Goal: Find specific page/section: Find specific page/section

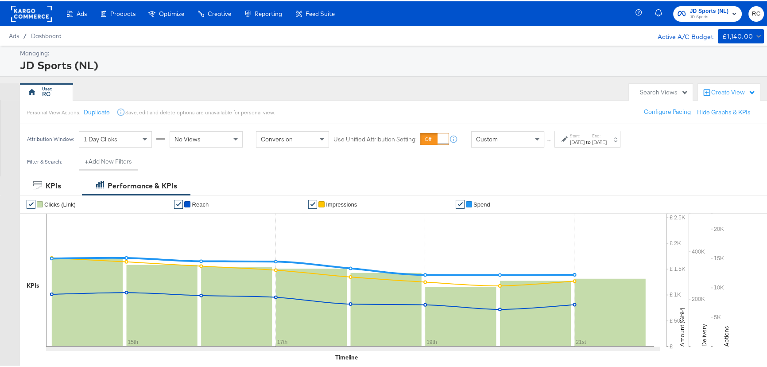
click at [691, 18] on span "JD Sports" at bounding box center [709, 15] width 39 height 7
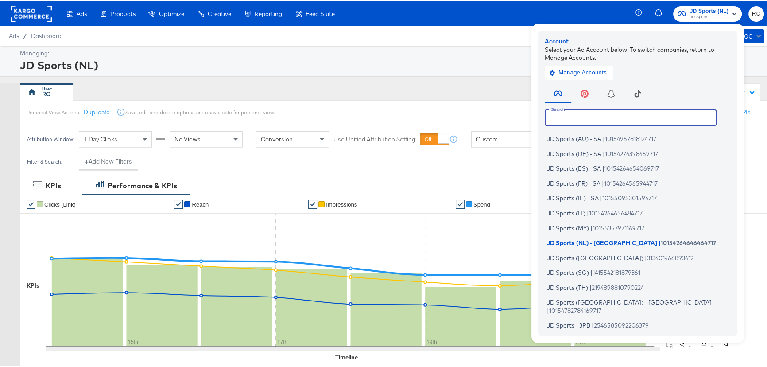
click at [562, 113] on input "text" at bounding box center [631, 116] width 172 height 16
click at [563, 113] on input "text" at bounding box center [631, 116] width 172 height 16
click at [565, 113] on input "text" at bounding box center [631, 116] width 172 height 16
click at [565, 115] on input "text" at bounding box center [631, 116] width 172 height 16
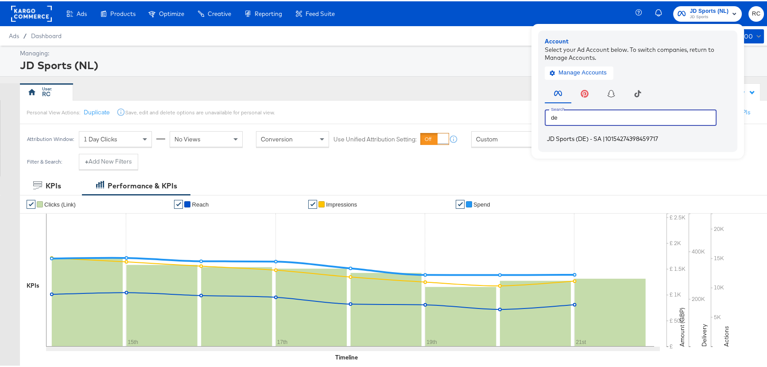
type input "de"
click at [585, 142] on li "JD Sports (DE) - SA | 10154274398459717" at bounding box center [640, 137] width 190 height 13
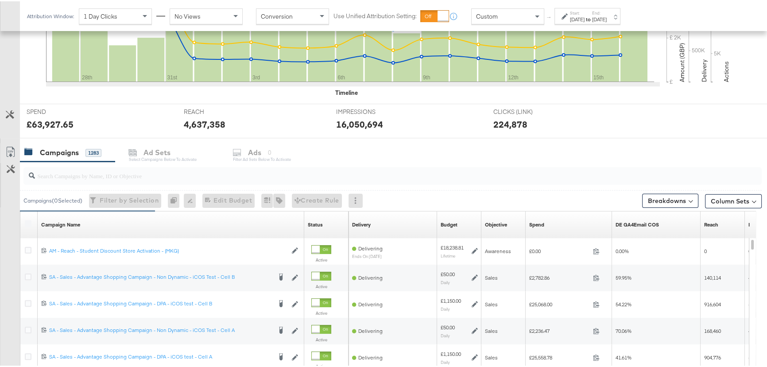
scroll to position [282, 0]
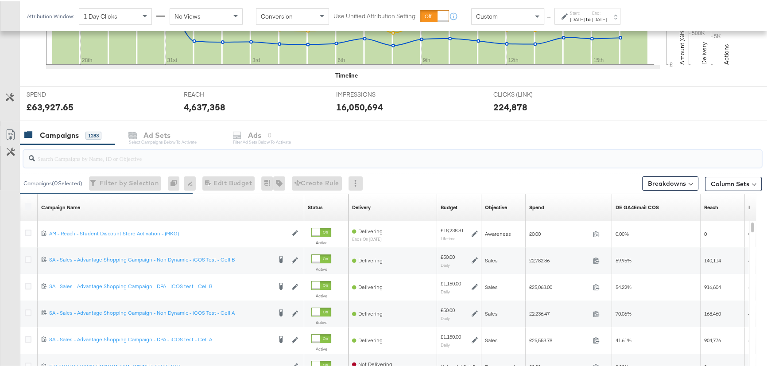
click at [120, 159] on input "search" at bounding box center [365, 153] width 660 height 17
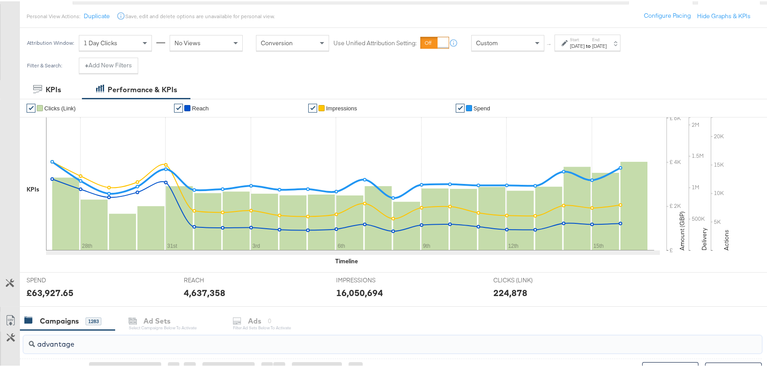
scroll to position [0, 0]
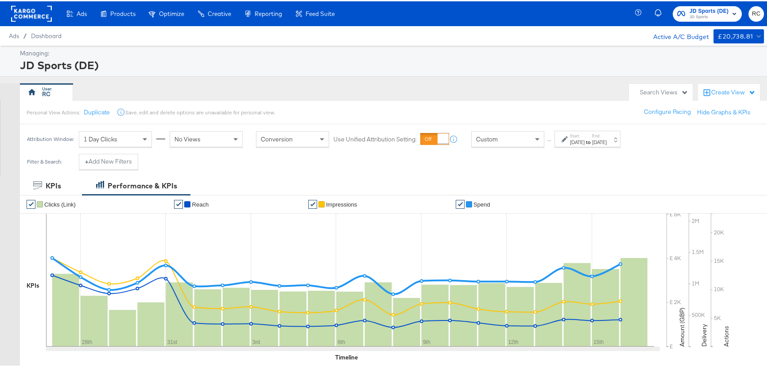
type input "advantage"
click at [592, 140] on strong "to" at bounding box center [589, 140] width 8 height 7
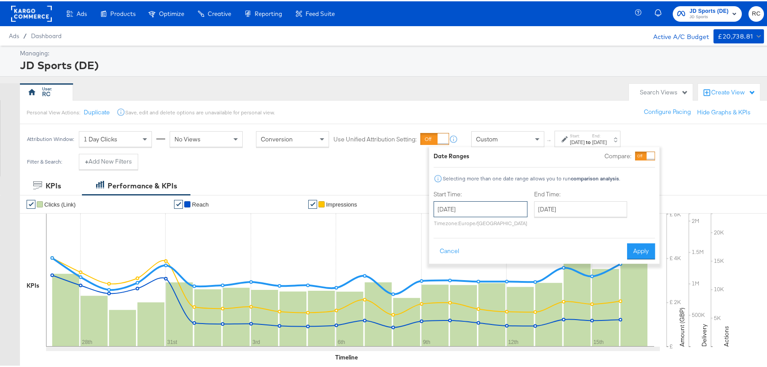
click at [482, 203] on input "[DATE]" at bounding box center [481, 208] width 94 height 16
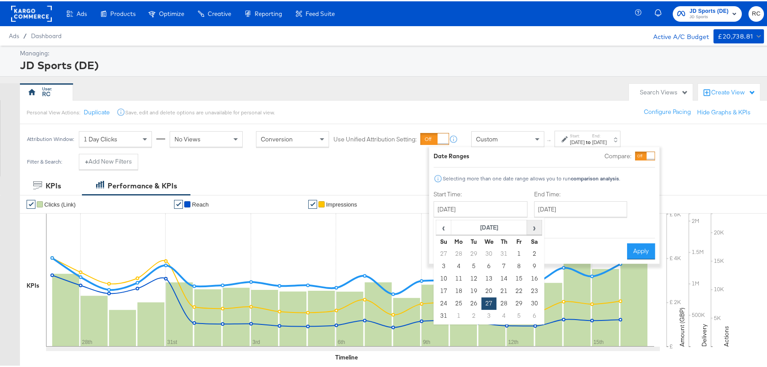
click at [531, 230] on span "›" at bounding box center [534, 225] width 14 height 13
click at [445, 277] on td "14" at bounding box center [443, 277] width 15 height 12
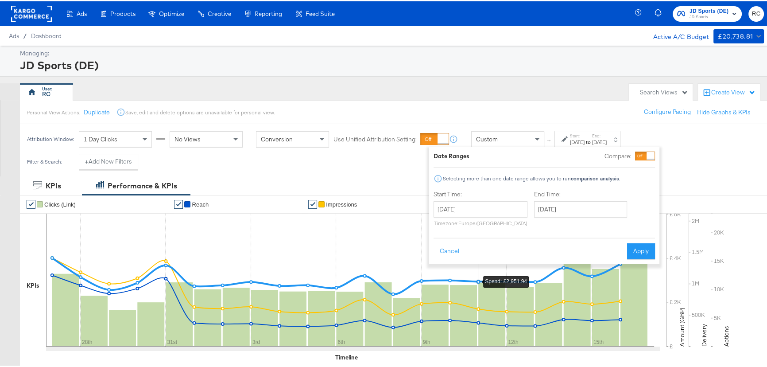
type input "[DATE]"
click at [619, 199] on div "End Time: [DATE] ‹ [DATE] › Su Mo Tu We Th Fr Sa 31 1 2 3 4 5 6 7 8 9 10 11 12 …" at bounding box center [582, 209] width 97 height 40
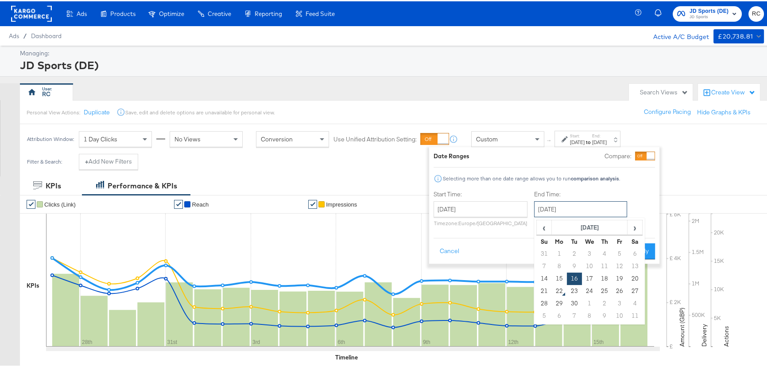
click at [611, 208] on input "[DATE]" at bounding box center [580, 208] width 93 height 16
click at [544, 288] on td "21" at bounding box center [544, 289] width 15 height 12
type input "[DATE]"
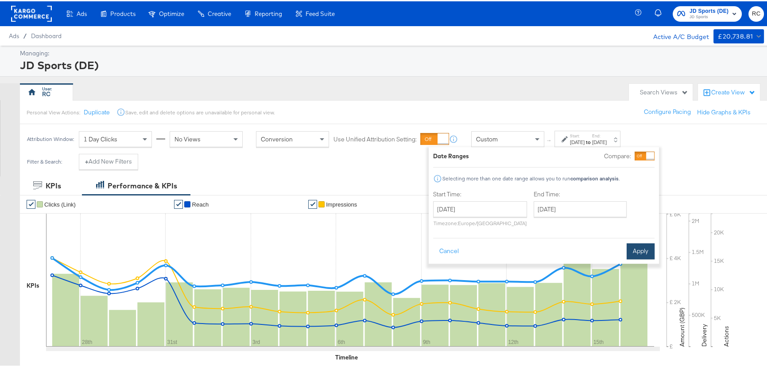
click at [652, 253] on button "Apply" at bounding box center [641, 250] width 28 height 16
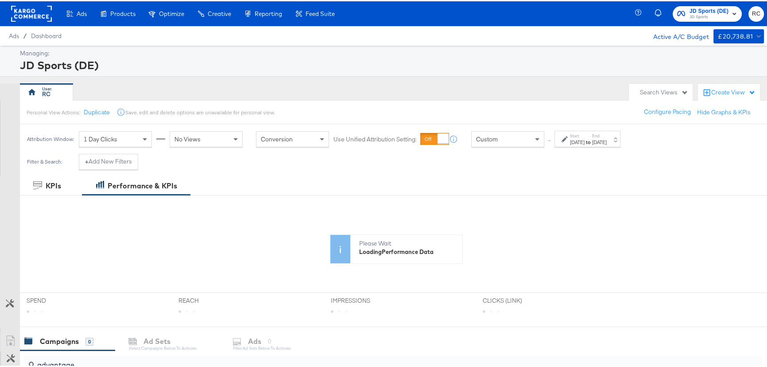
click at [577, 65] on div "JD Sports (DE)" at bounding box center [391, 63] width 742 height 15
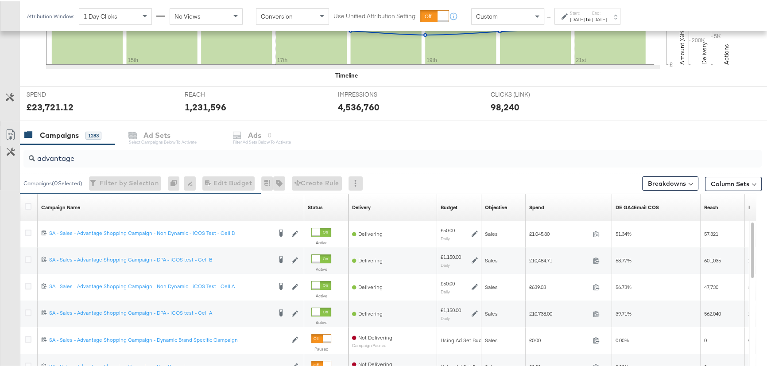
scroll to position [322, 0]
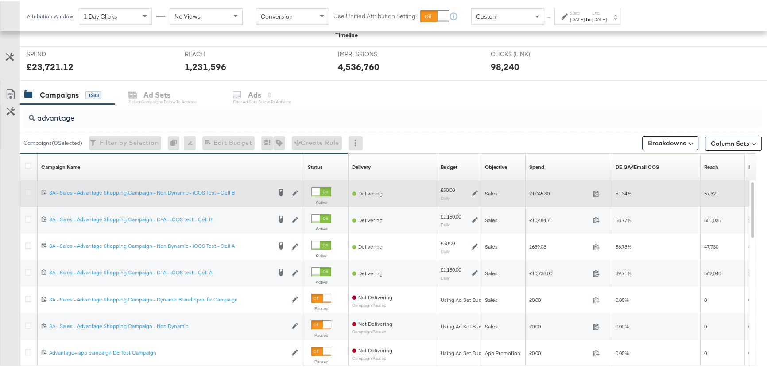
click at [27, 192] on icon at bounding box center [28, 191] width 7 height 7
click at [0, 0] on input "checkbox" at bounding box center [0, 0] width 0 height 0
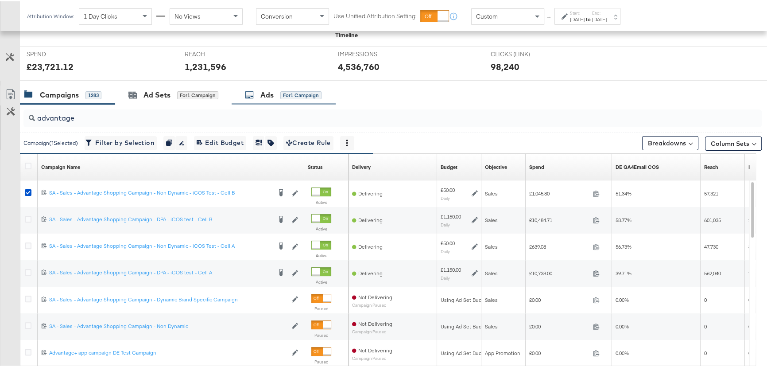
click at [274, 91] on div "Ads" at bounding box center [266, 94] width 13 height 10
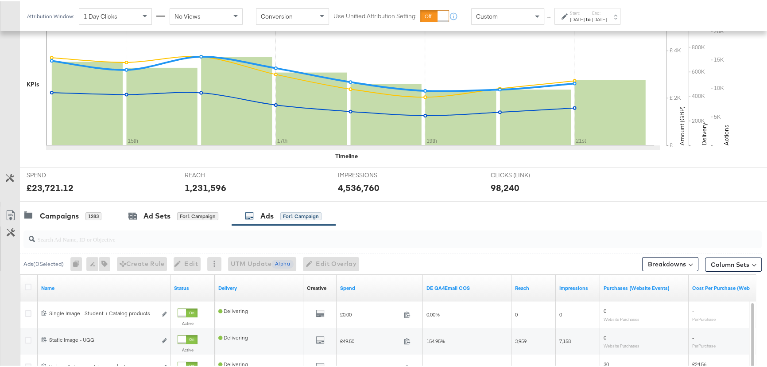
scroll to position [282, 0]
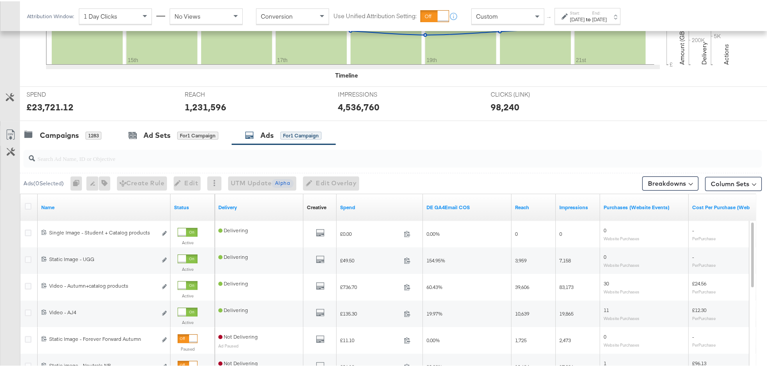
click at [575, 15] on div "[DATE]" at bounding box center [577, 18] width 15 height 7
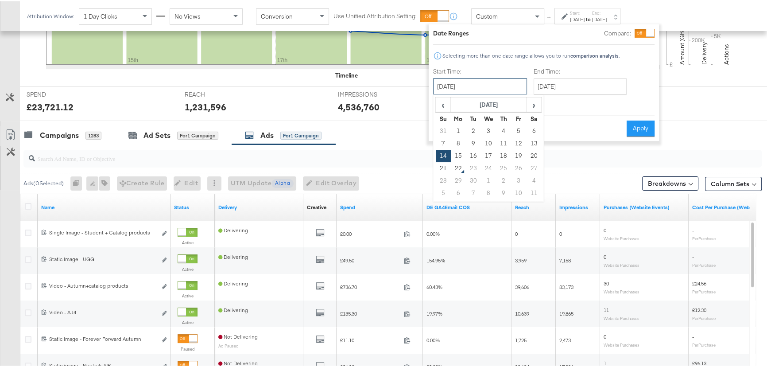
click at [516, 85] on input "[DATE]" at bounding box center [480, 85] width 94 height 16
click at [483, 155] on td "17" at bounding box center [488, 154] width 15 height 12
type input "[DATE]"
click at [647, 129] on button "Apply" at bounding box center [641, 127] width 28 height 16
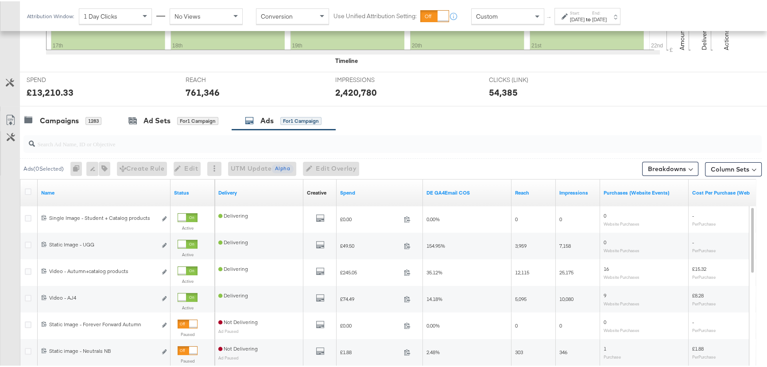
scroll to position [362, 0]
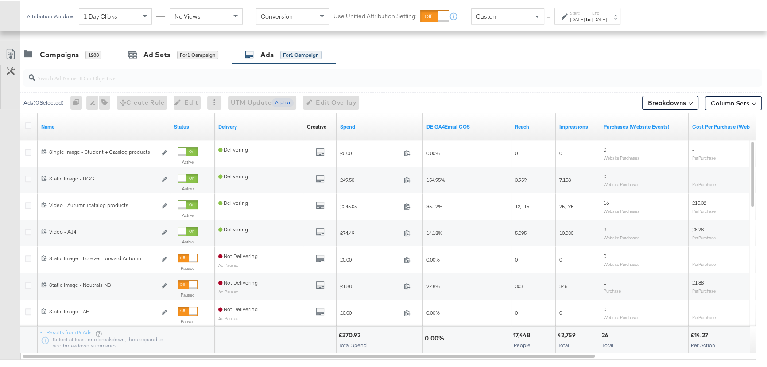
click at [453, 44] on div "Campaigns 1283 Ad Sets for 1 Campaign Ads for 1 Campaign" at bounding box center [396, 53] width 753 height 19
click at [456, 50] on div "Campaigns 1283 Ad Sets for 1 Campaign Ads for 1 Campaign" at bounding box center [396, 53] width 753 height 19
click at [396, 54] on div "Campaigns 1283 Ad Sets for 1 Campaign Ads for 1 Campaign" at bounding box center [396, 53] width 753 height 19
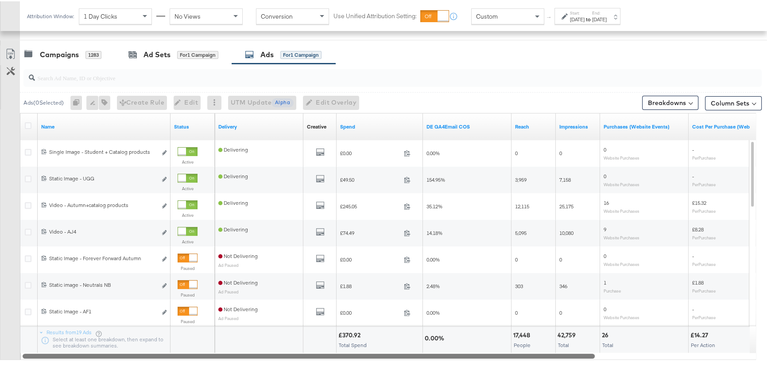
drag, startPoint x: 260, startPoint y: 356, endPoint x: 332, endPoint y: 367, distance: 72.7
click at [262, 355] on div at bounding box center [309, 354] width 572 height 8
click at [312, 357] on div at bounding box center [311, 354] width 572 height 8
drag, startPoint x: 310, startPoint y: 356, endPoint x: 249, endPoint y: 351, distance: 61.3
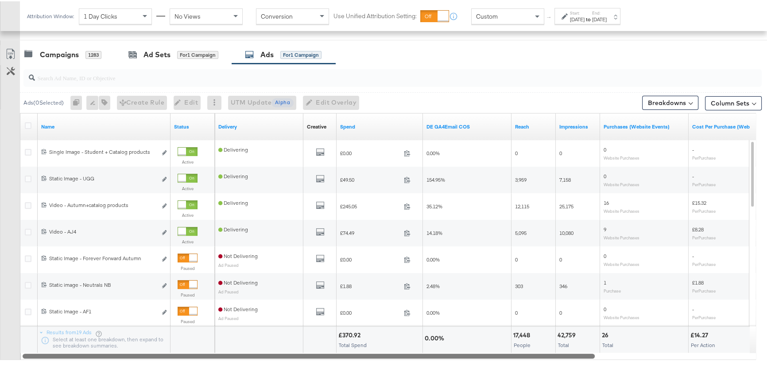
click at [249, 351] on div at bounding box center [309, 354] width 572 height 8
